Goal: Task Accomplishment & Management: Use online tool/utility

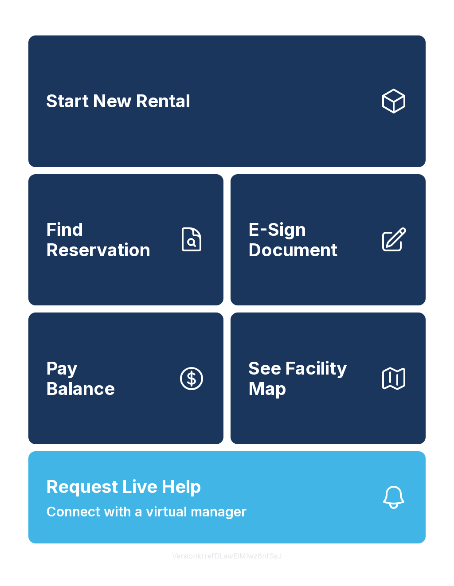
click at [181, 245] on icon at bounding box center [191, 240] width 28 height 28
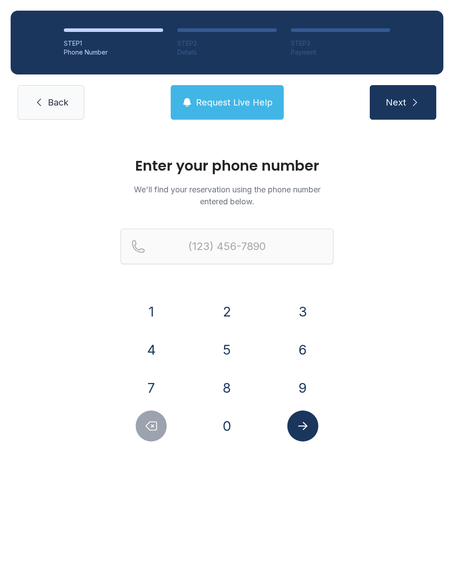
click at [313, 304] on button "3" at bounding box center [302, 311] width 31 height 31
click at [232, 420] on button "0" at bounding box center [226, 425] width 31 height 31
click at [163, 395] on button "7" at bounding box center [151, 387] width 31 height 31
click at [238, 308] on button "2" at bounding box center [226, 311] width 31 height 31
click at [230, 342] on button "5" at bounding box center [226, 349] width 31 height 31
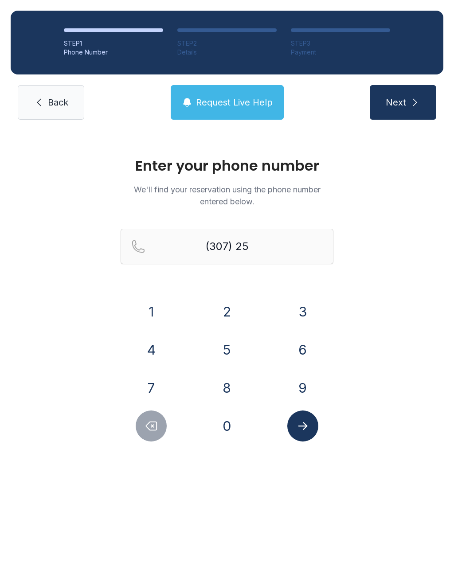
click at [309, 388] on button "9" at bounding box center [302, 387] width 31 height 31
click at [156, 308] on button "1" at bounding box center [151, 311] width 31 height 31
click at [155, 355] on button "4" at bounding box center [151, 349] width 31 height 31
click at [165, 354] on button "4" at bounding box center [151, 349] width 31 height 31
click at [310, 355] on button "6" at bounding box center [302, 349] width 31 height 31
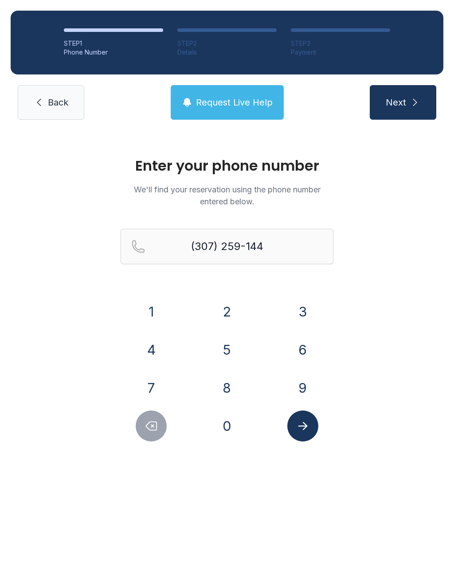
type input "[PHONE_NUMBER]"
click at [415, 113] on button "Next" at bounding box center [403, 102] width 66 height 35
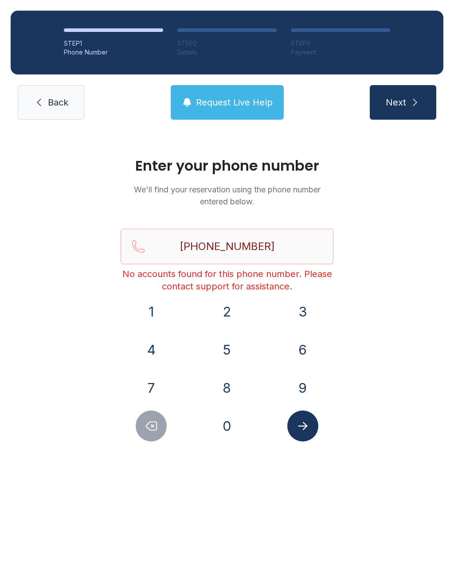
click at [66, 109] on link "Back" at bounding box center [51, 102] width 66 height 35
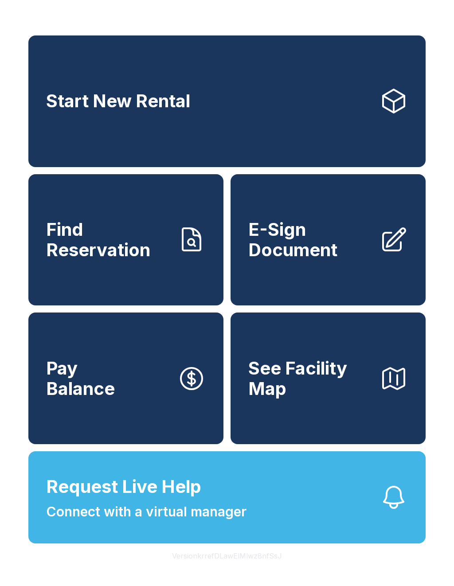
click at [211, 506] on span "Request Live Help Connect with a virtual manager" at bounding box center [146, 497] width 200 height 48
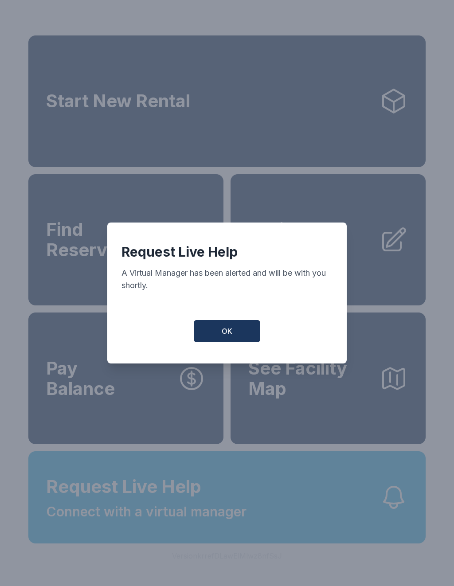
click at [238, 336] on button "OK" at bounding box center [227, 331] width 66 height 22
